Goal: Information Seeking & Learning: Understand process/instructions

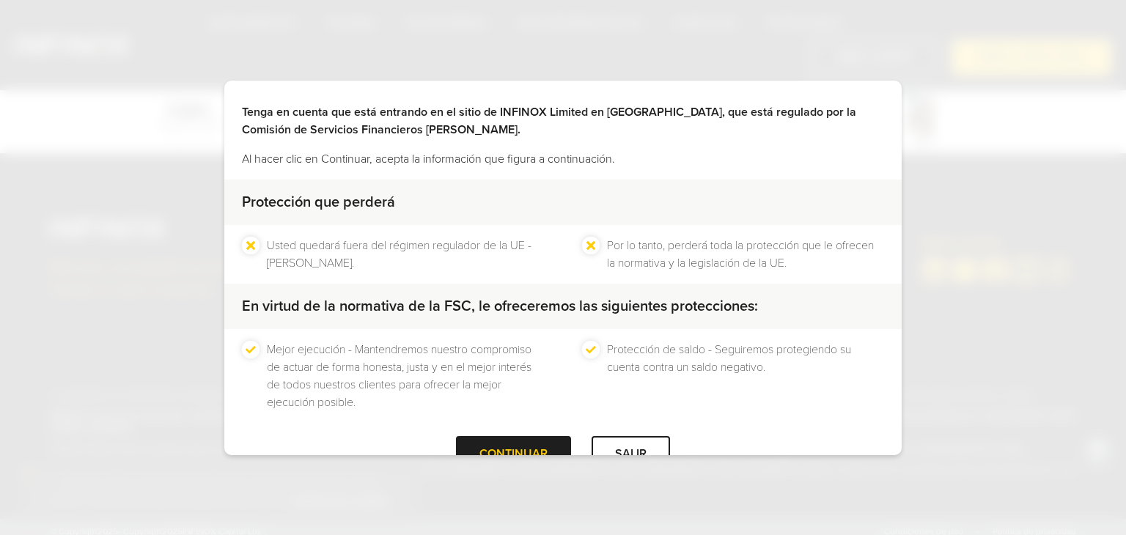
scroll to position [94, 0]
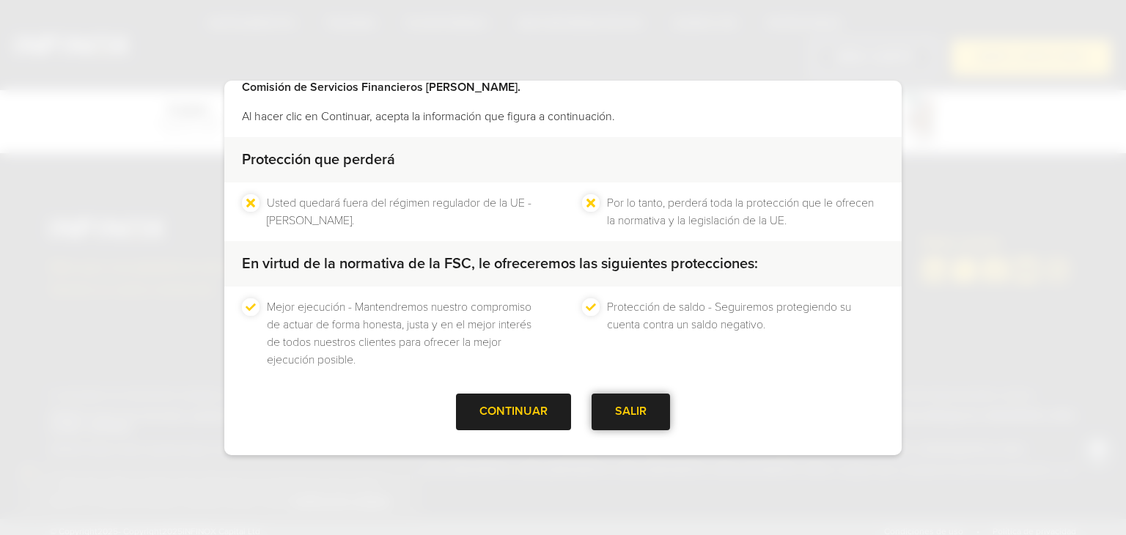
click at [631, 412] on div at bounding box center [631, 412] width 0 height 0
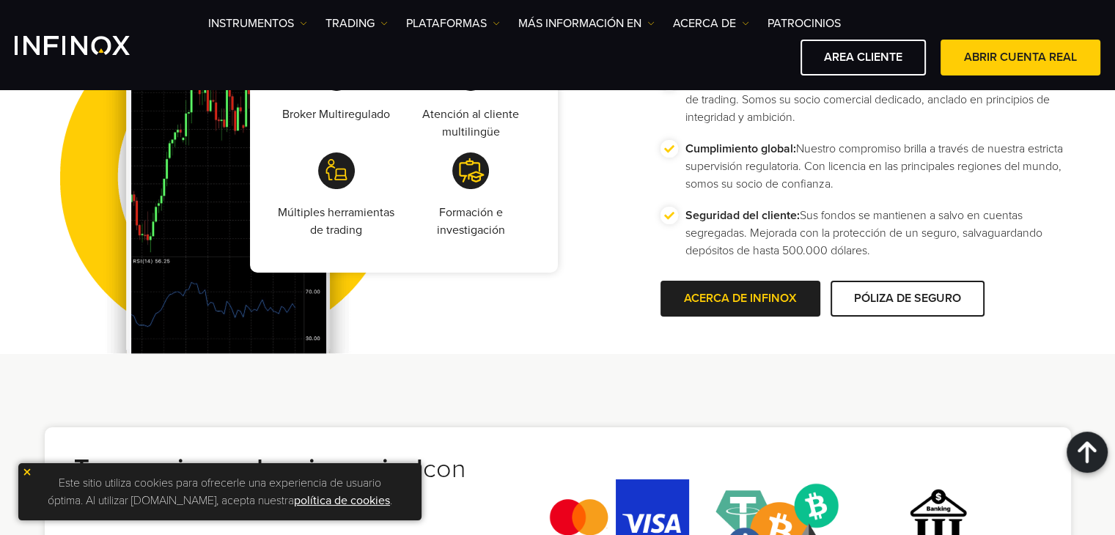
scroll to position [3224, 0]
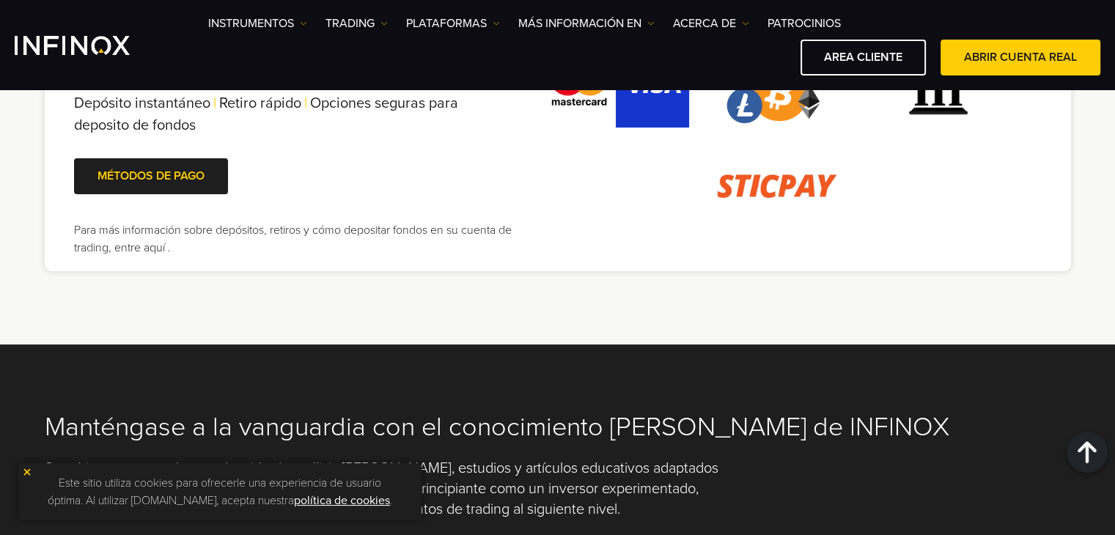
click at [28, 473] on img at bounding box center [27, 472] width 10 height 10
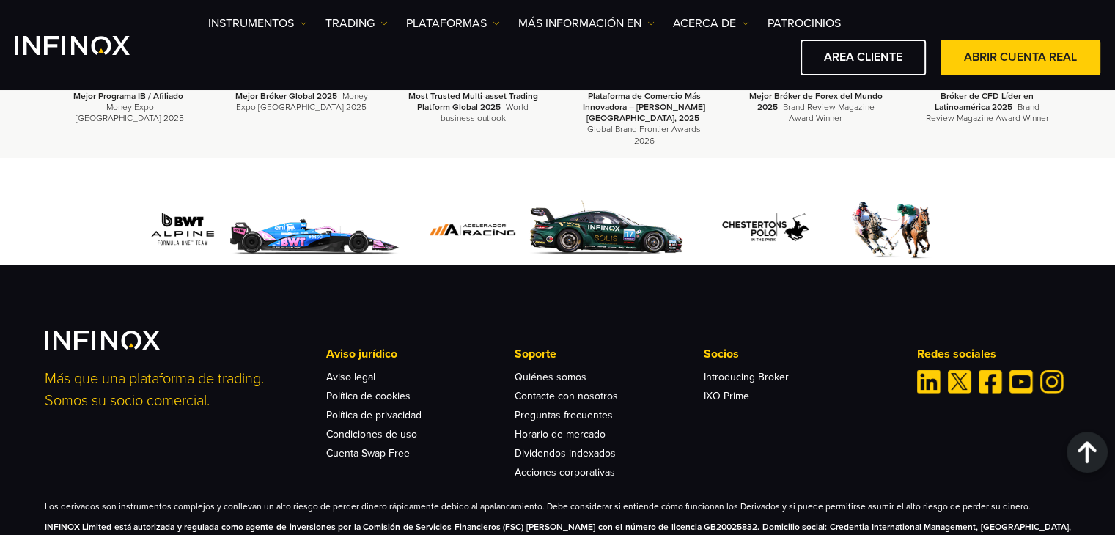
scroll to position [4834, 0]
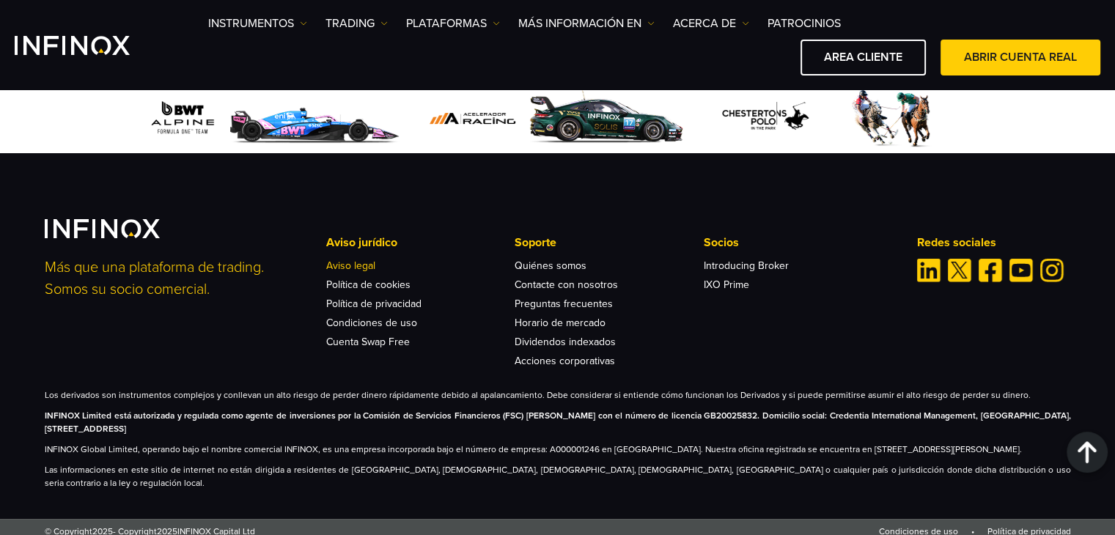
click at [341, 261] on link "Aviso legal" at bounding box center [350, 265] width 49 height 12
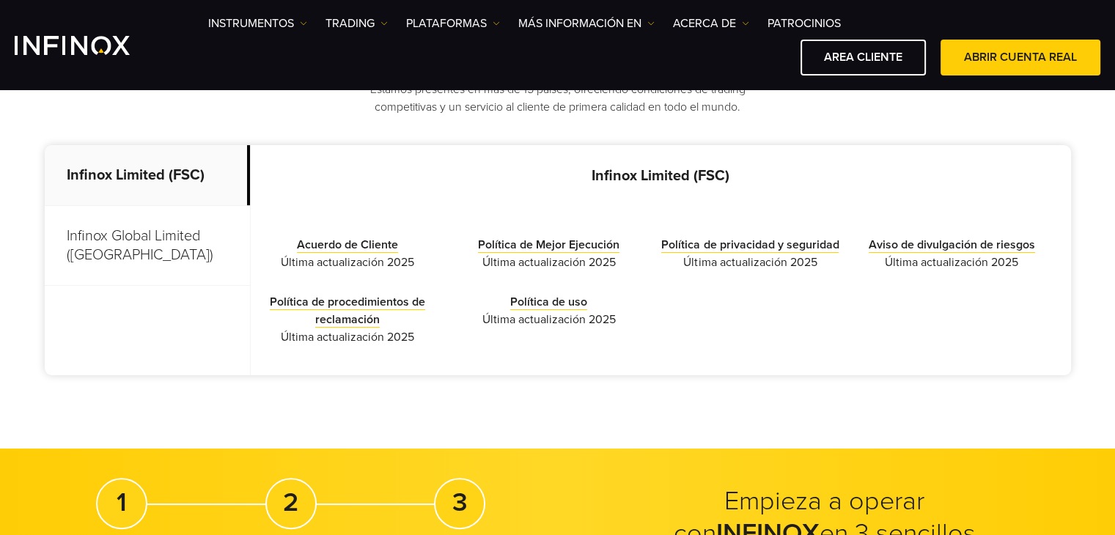
scroll to position [440, 0]
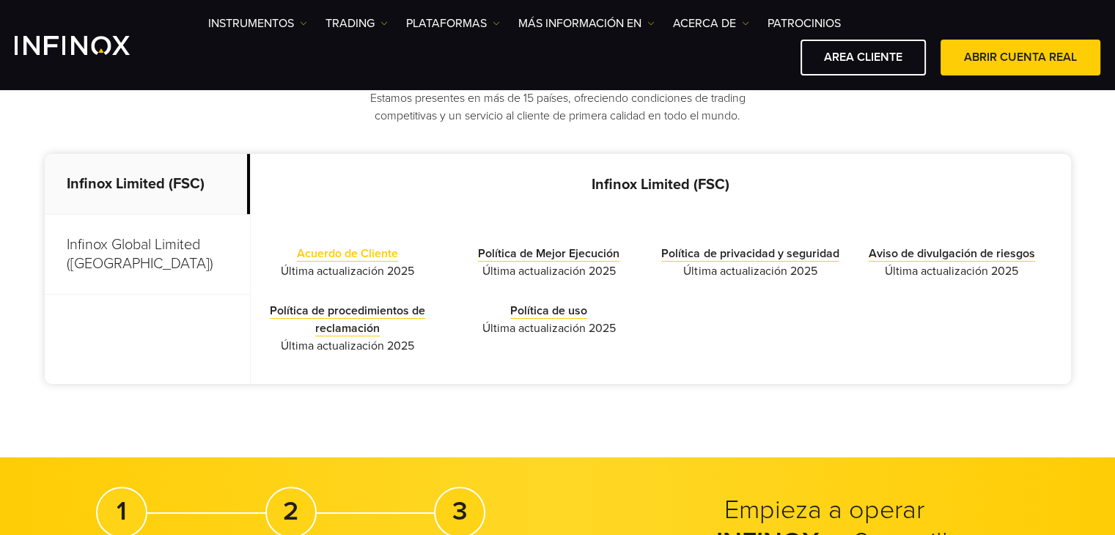
click at [355, 253] on link "Acuerdo de Cliente" at bounding box center [347, 253] width 101 height 15
click at [347, 256] on link "Acuerdo de Cliente" at bounding box center [347, 253] width 101 height 15
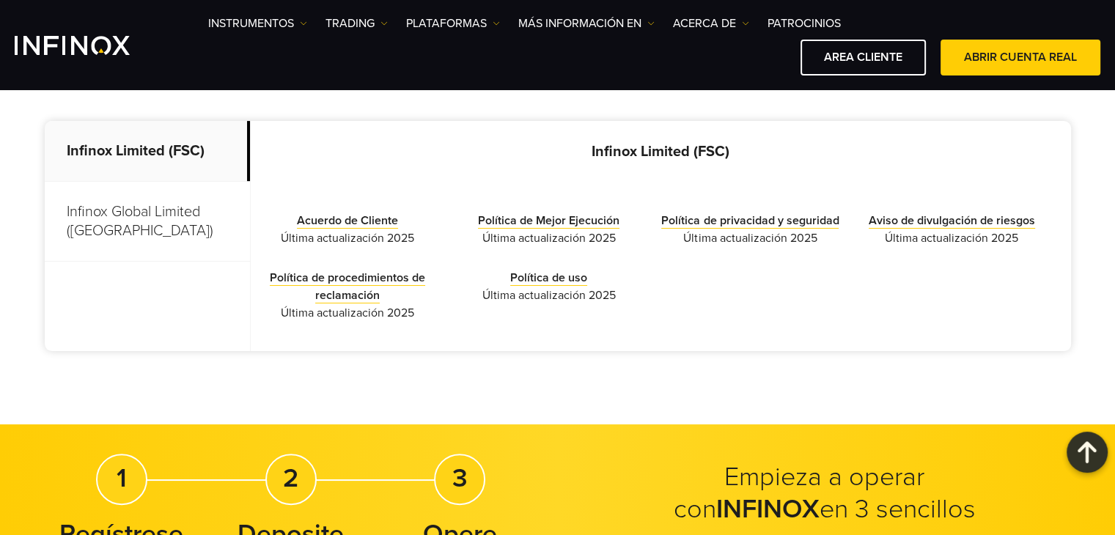
scroll to position [366, 0]
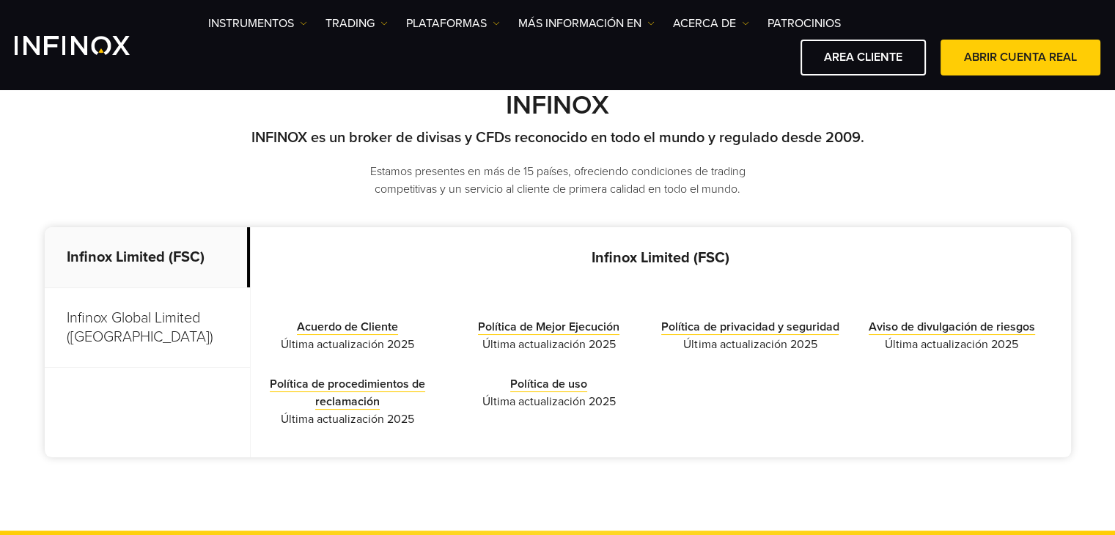
click at [104, 329] on p "Infinox Global Limited (Anguilla)" at bounding box center [147, 328] width 205 height 80
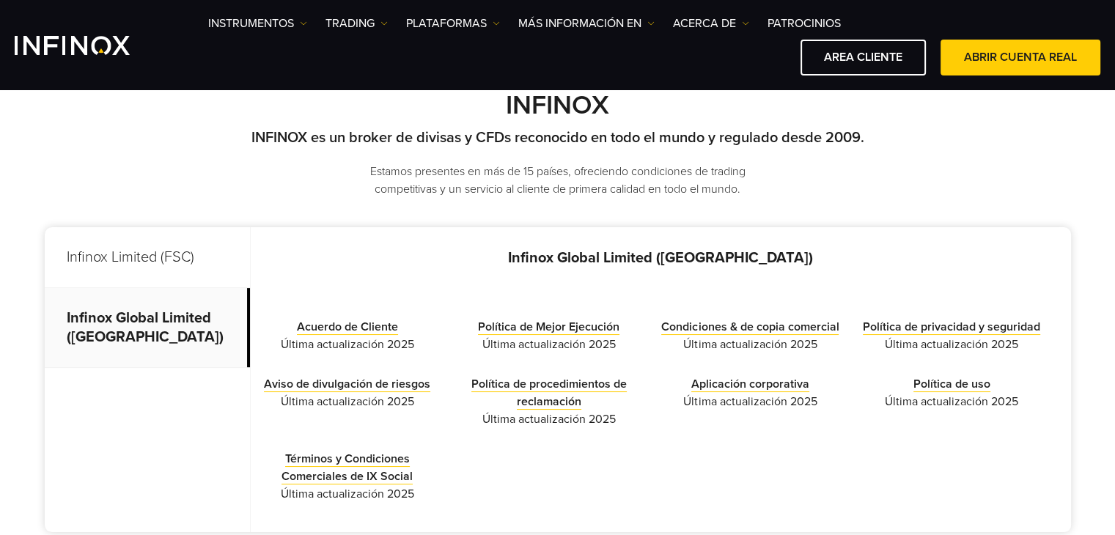
scroll to position [440, 0]
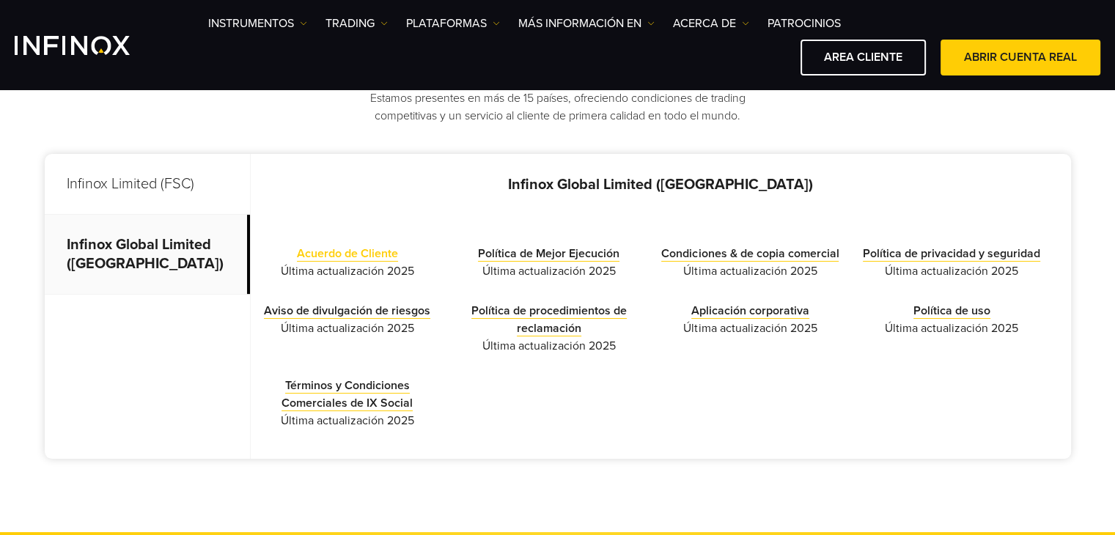
click at [384, 254] on link "Acuerdo de Cliente" at bounding box center [347, 253] width 101 height 15
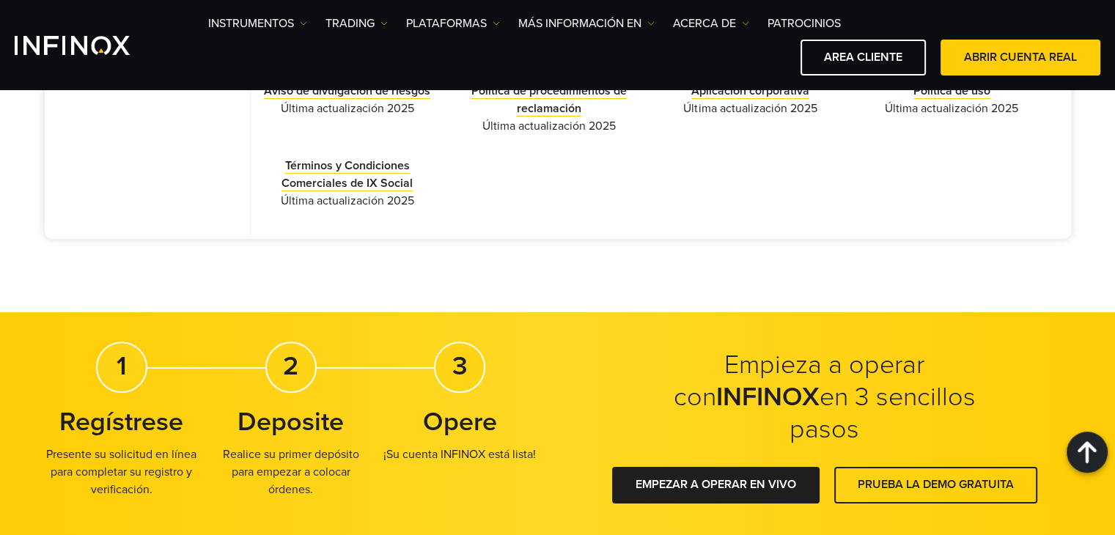
scroll to position [513, 0]
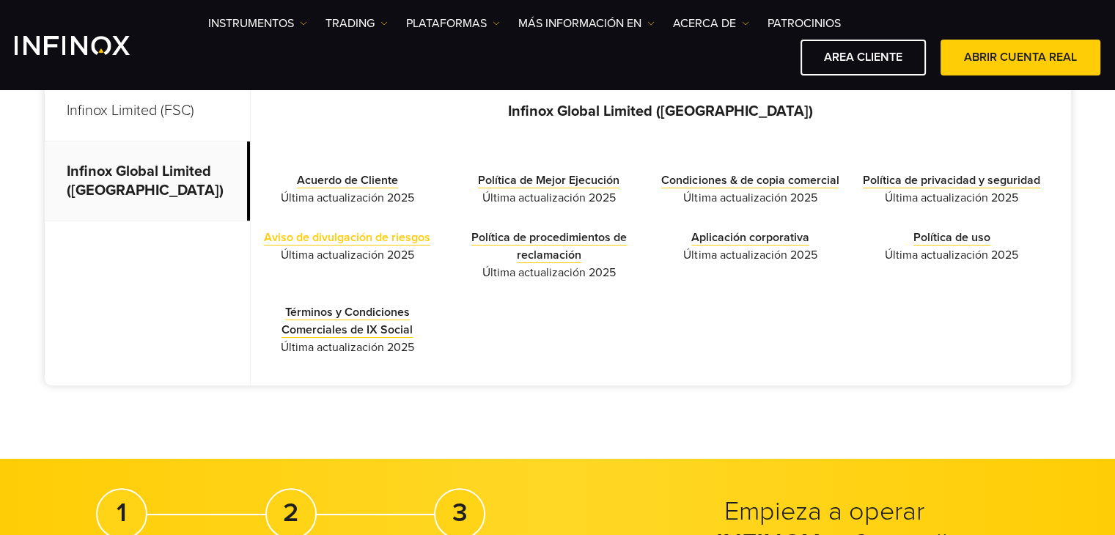
click at [393, 234] on link "Aviso de divulgación de riesgos" at bounding box center [347, 237] width 166 height 15
